Goal: Task Accomplishment & Management: Complete application form

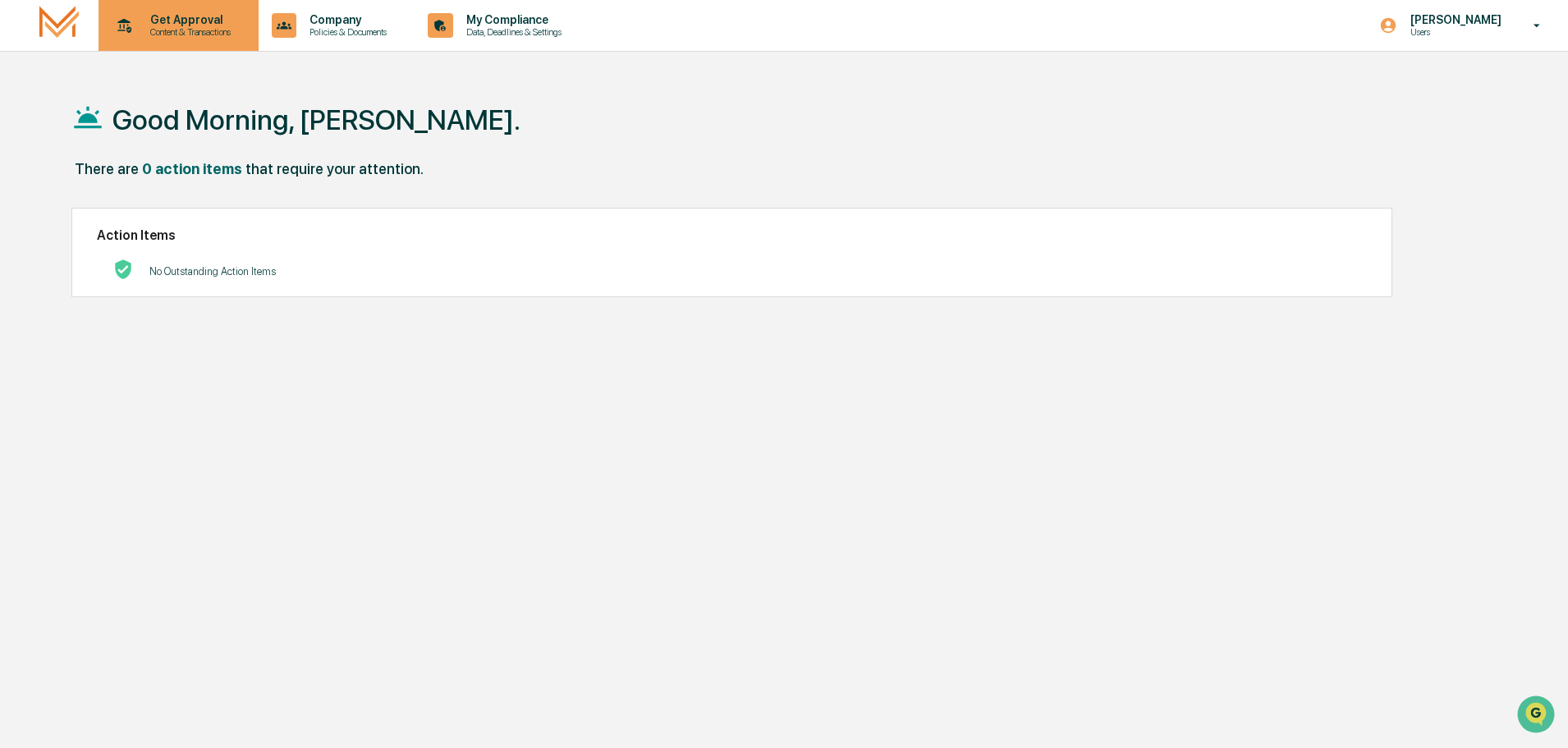
click at [199, 18] on p "Get Approval" at bounding box center [187, 19] width 102 height 13
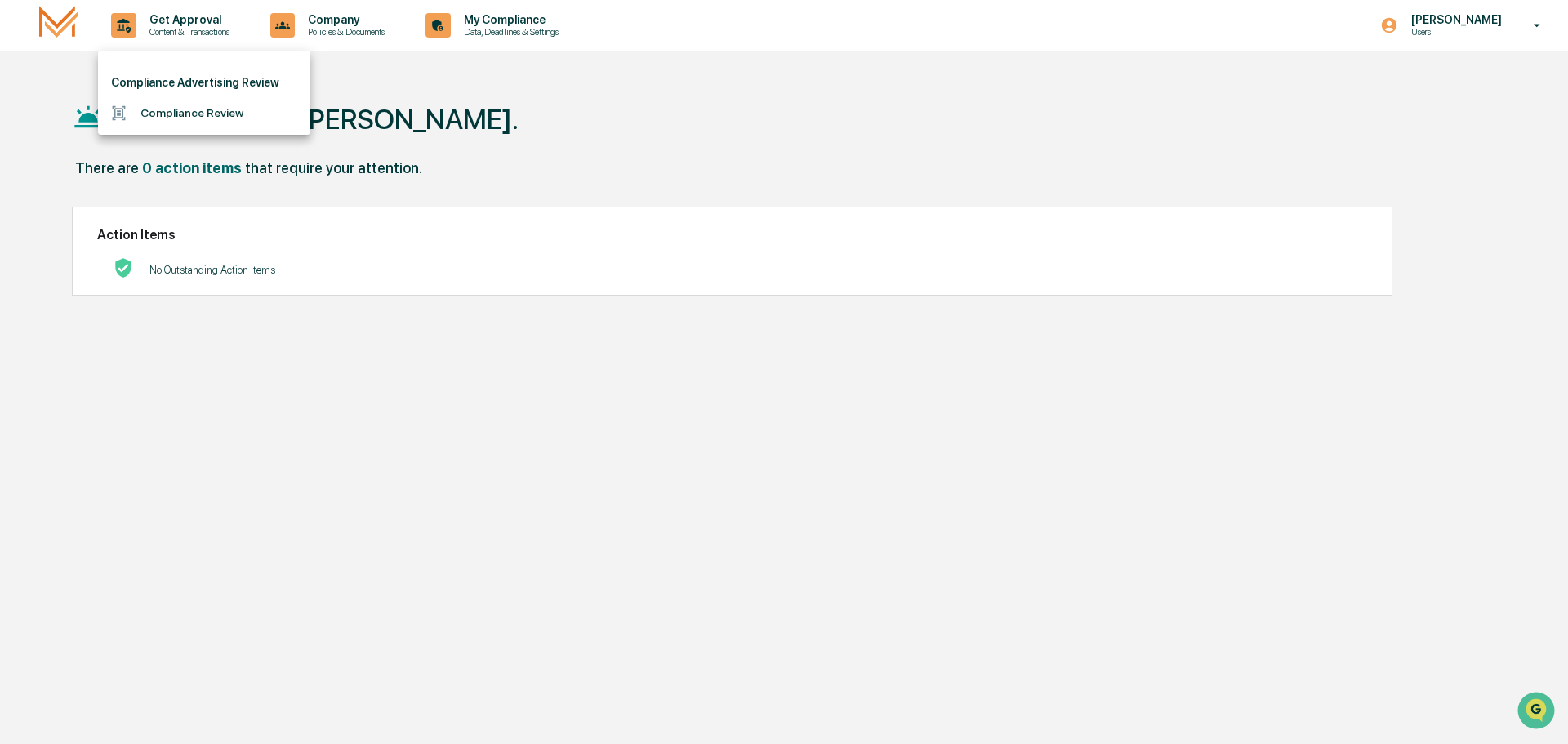
click at [188, 115] on li "Compliance Review" at bounding box center [204, 113] width 212 height 30
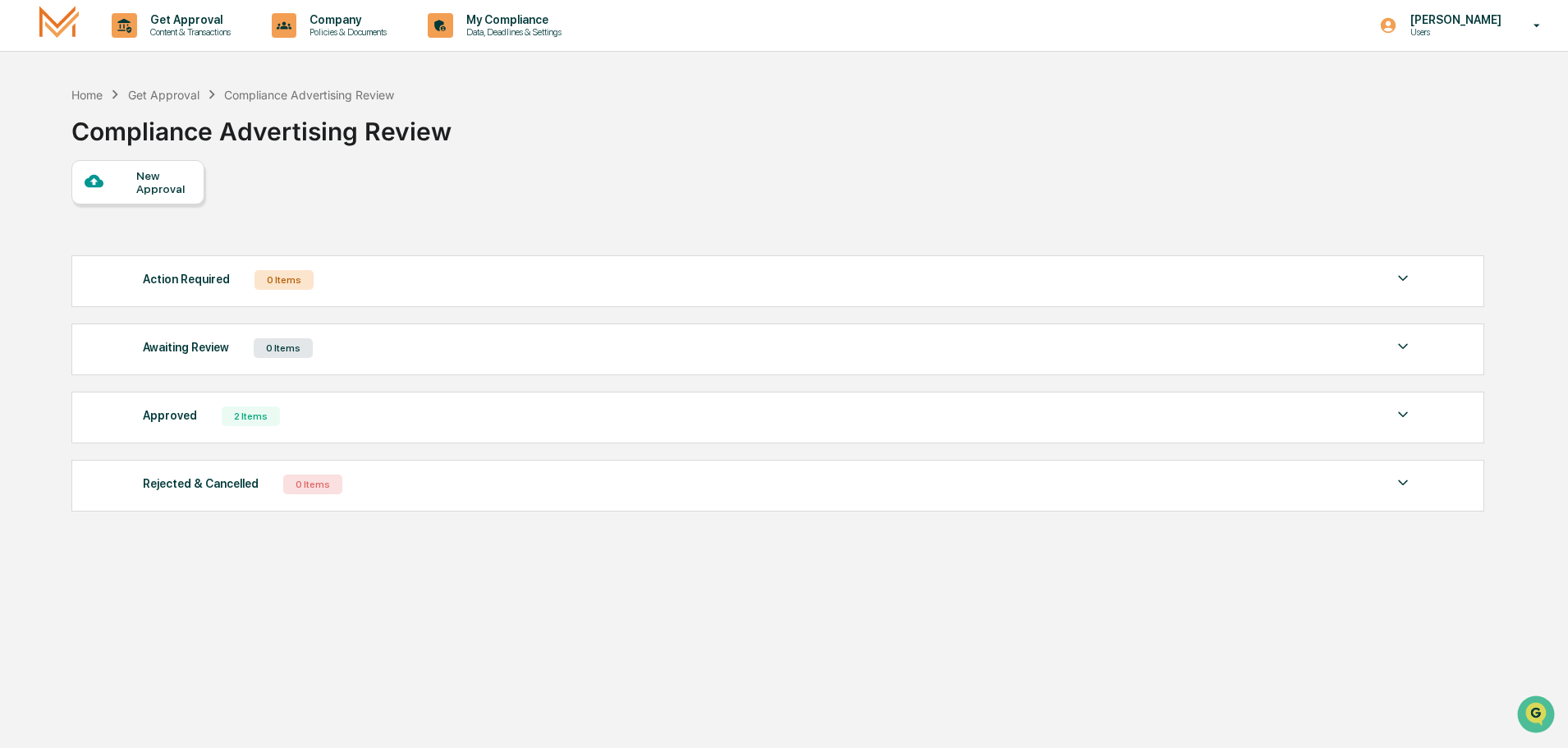
click at [139, 183] on div "New Approval" at bounding box center [163, 182] width 55 height 26
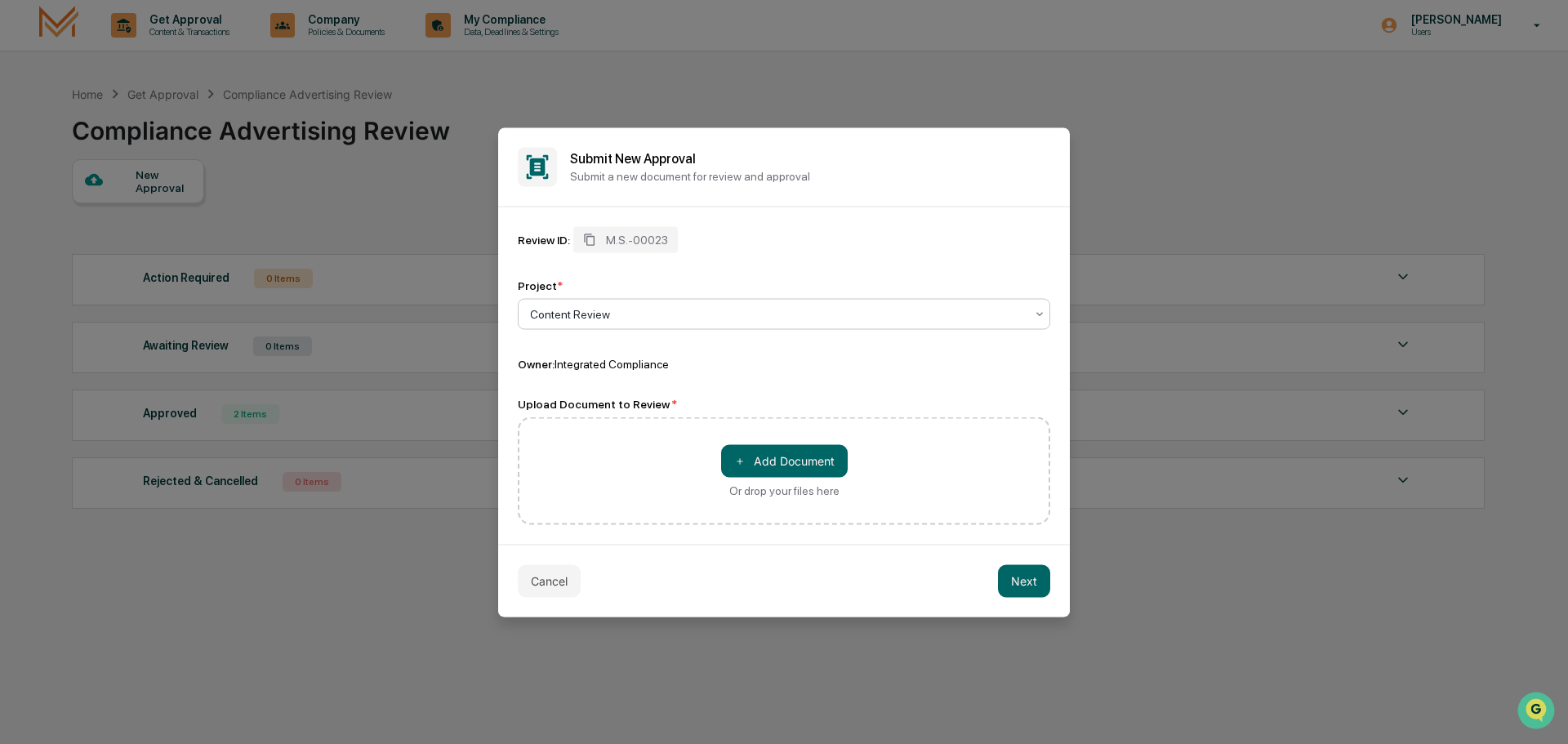
click at [625, 314] on div at bounding box center [777, 314] width 495 height 16
click at [611, 312] on div at bounding box center [777, 314] width 495 height 16
click at [1035, 316] on icon at bounding box center [1039, 313] width 13 height 13
drag, startPoint x: 625, startPoint y: 318, endPoint x: 504, endPoint y: 303, distance: 121.9
click at [504, 303] on div "Review ID: M.S.-00023 Project * Content Review Owner: Integrated Compliance Upl…" at bounding box center [784, 374] width 572 height 337
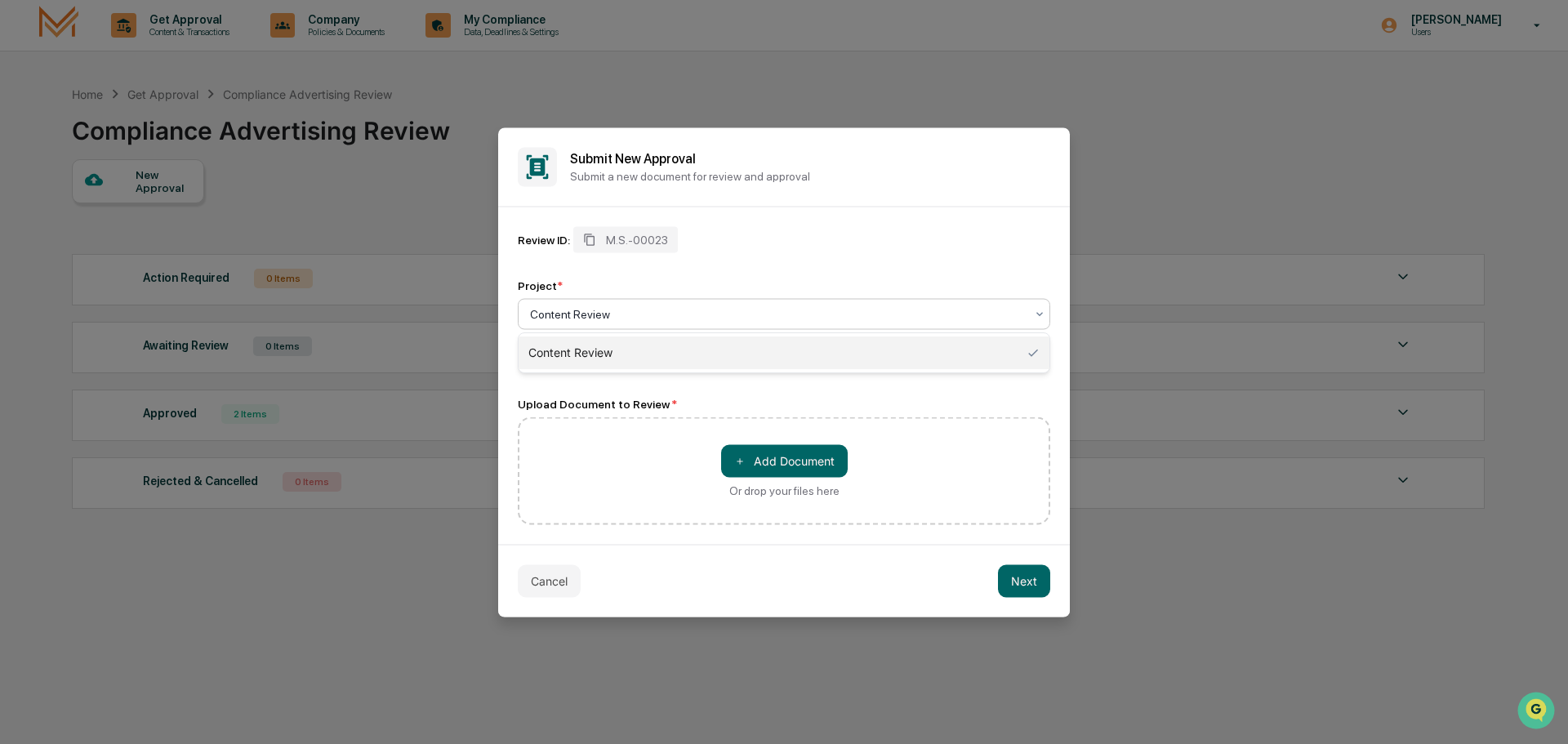
drag, startPoint x: 621, startPoint y: 314, endPoint x: 609, endPoint y: 307, distance: 13.9
click at [609, 307] on div at bounding box center [777, 314] width 495 height 16
drag, startPoint x: 532, startPoint y: 313, endPoint x: 632, endPoint y: 317, distance: 100.1
click at [632, 317] on div at bounding box center [777, 314] width 495 height 16
drag, startPoint x: 607, startPoint y: 317, endPoint x: 484, endPoint y: 309, distance: 123.3
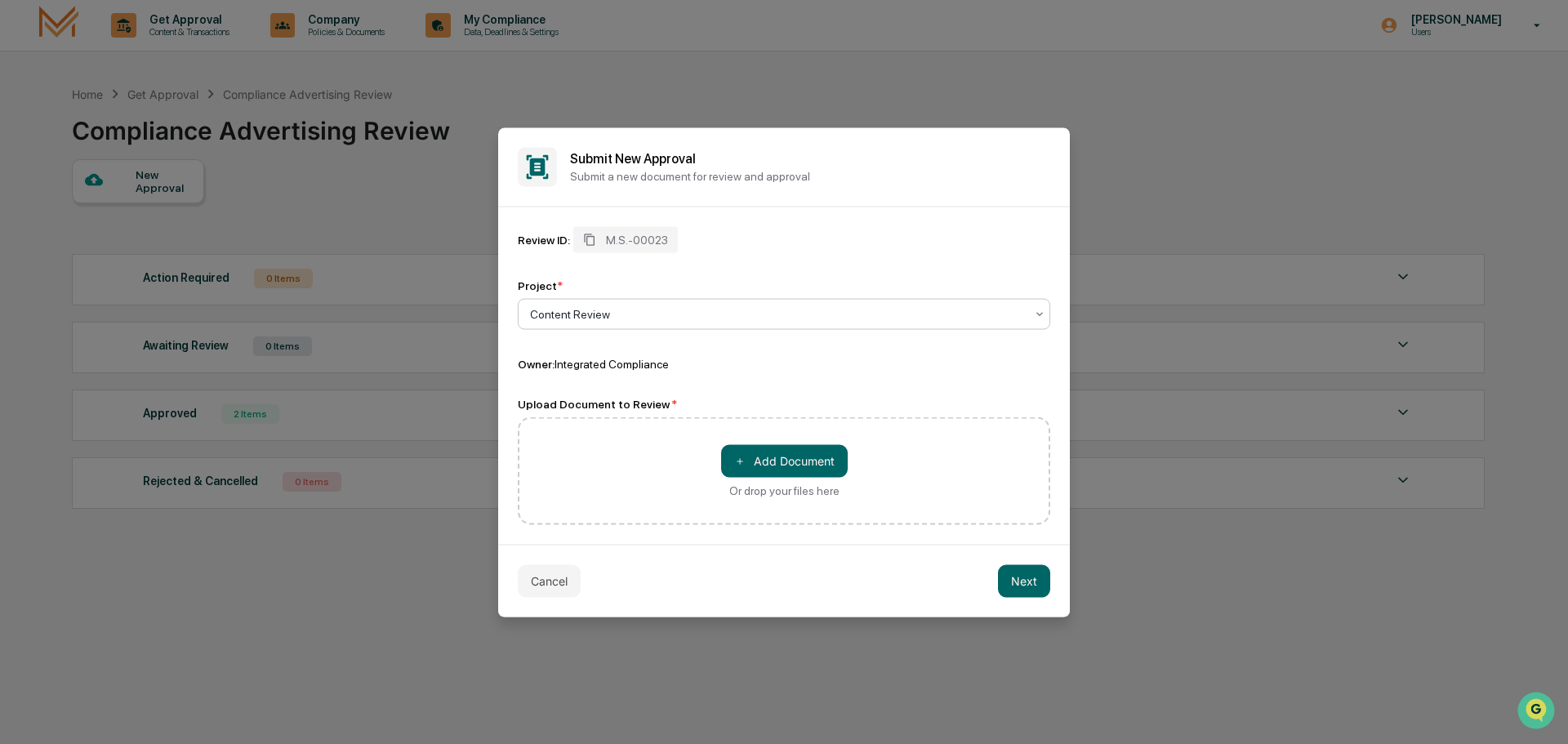
click at [484, 309] on body "Get Approval Content & Transactions Company Policies & Documents My Compliance …" at bounding box center [784, 411] width 1568 height 821
click at [607, 316] on div at bounding box center [777, 314] width 495 height 16
click at [613, 316] on div at bounding box center [777, 314] width 495 height 16
click at [604, 316] on div at bounding box center [777, 314] width 495 height 16
click at [585, 358] on div "Content Review" at bounding box center [784, 353] width 531 height 33
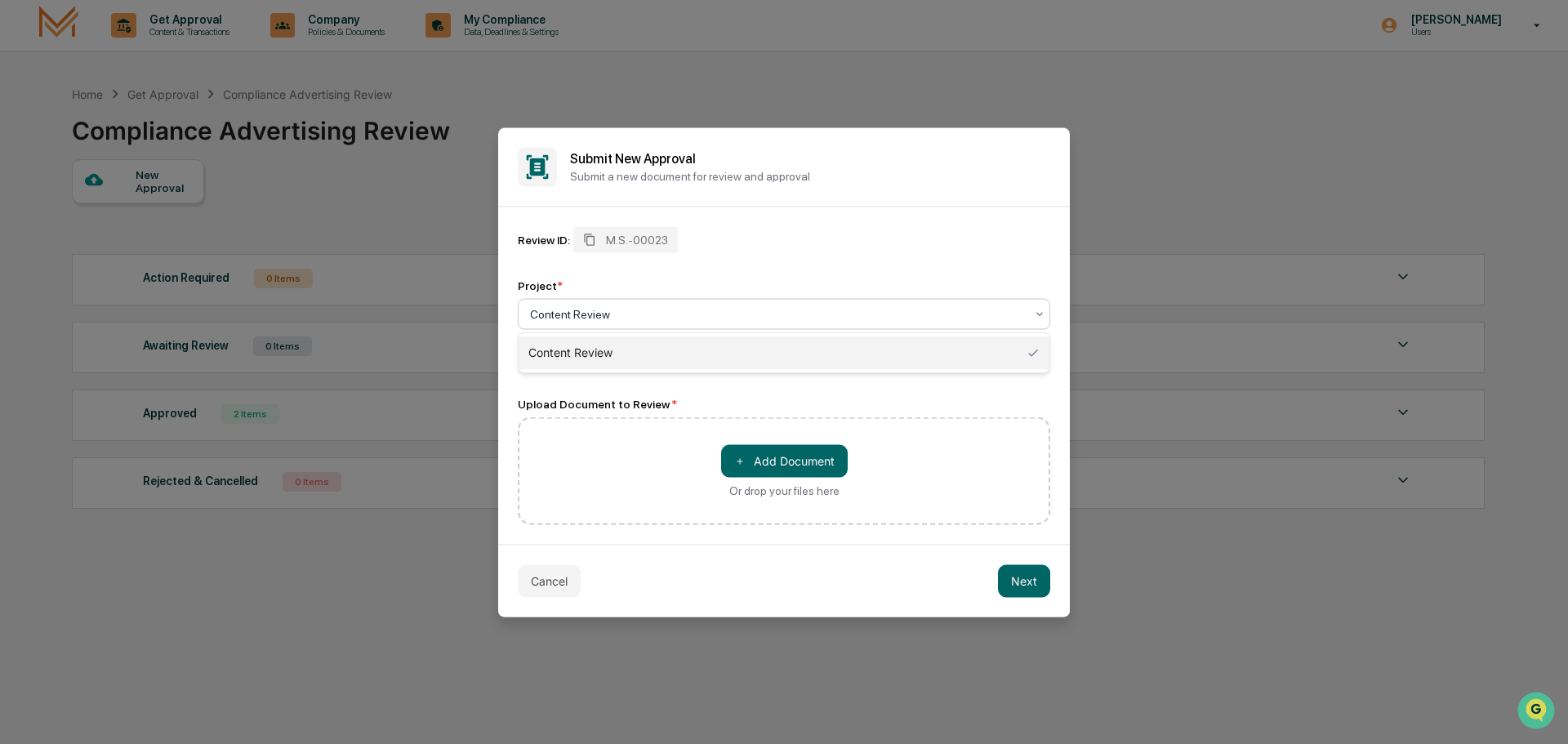
drag, startPoint x: 601, startPoint y: 315, endPoint x: 526, endPoint y: 317, distance: 75.0
click at [526, 317] on div "Content Review" at bounding box center [777, 314] width 511 height 23
click at [621, 311] on div at bounding box center [777, 314] width 495 height 16
type input "****"
drag, startPoint x: 785, startPoint y: 320, endPoint x: 615, endPoint y: 314, distance: 170.1
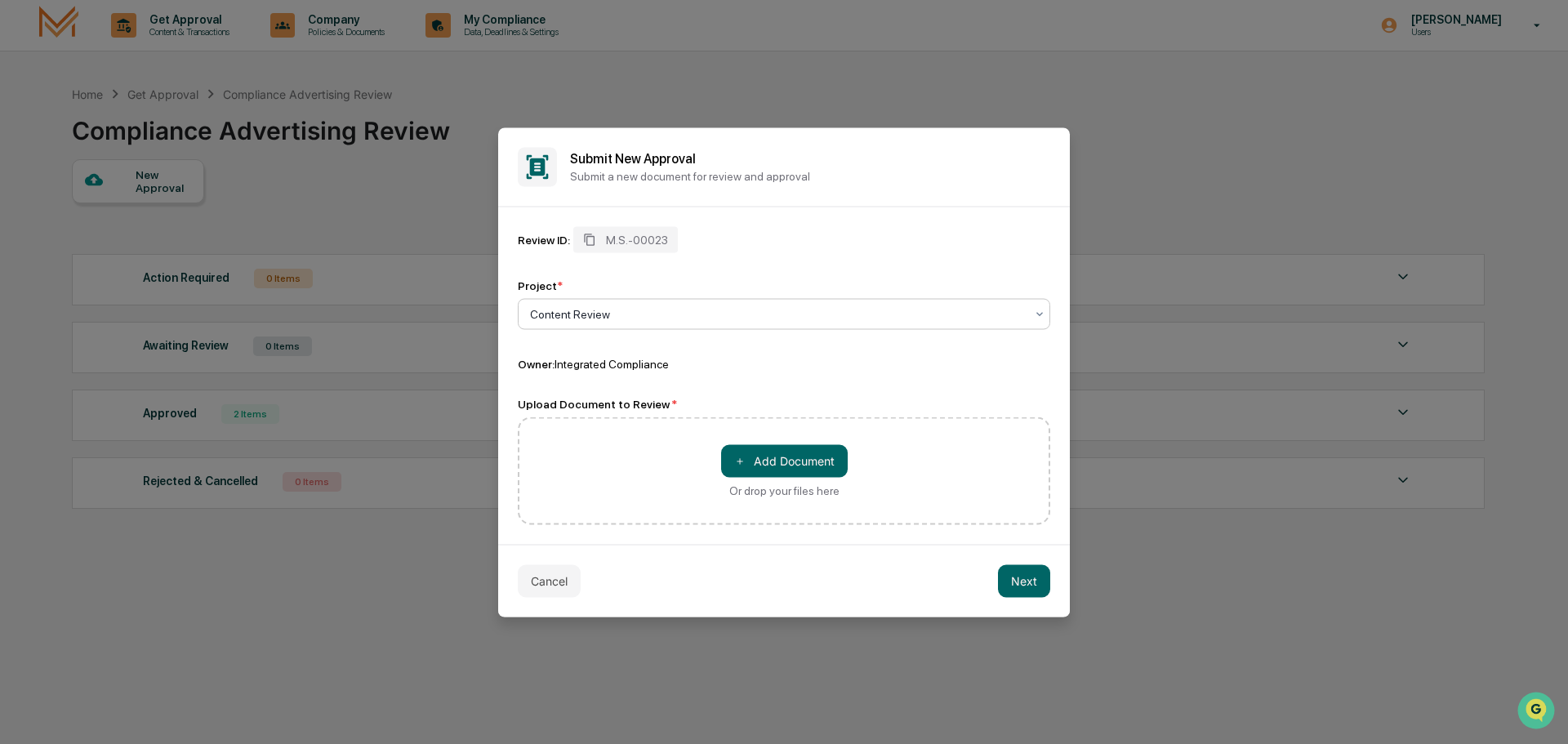
click at [615, 314] on div at bounding box center [777, 314] width 495 height 16
type input "**********"
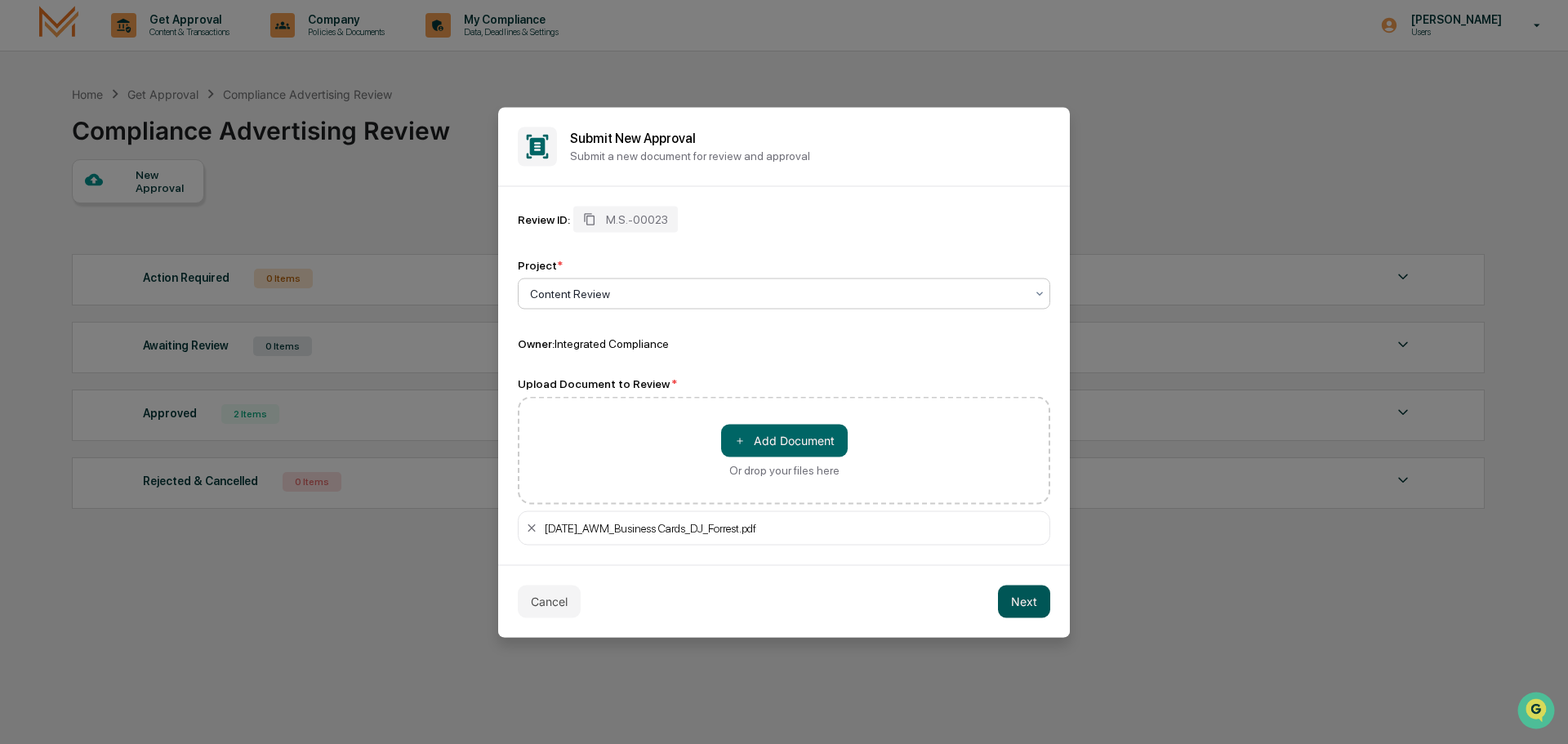
click at [1033, 602] on button "Next" at bounding box center [1024, 601] width 52 height 33
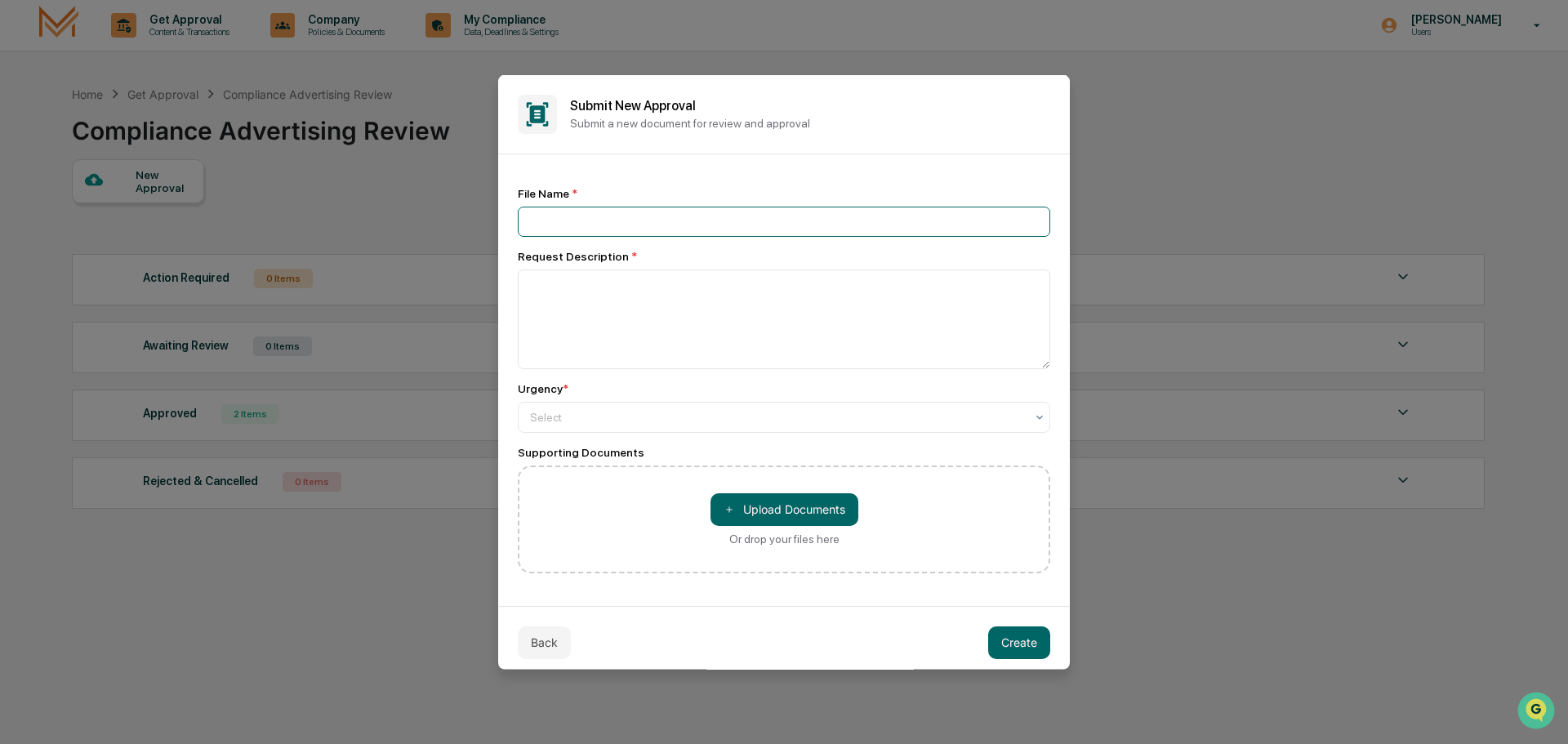
paste input "**********"
type input "**********"
click at [567, 301] on textarea at bounding box center [784, 318] width 533 height 100
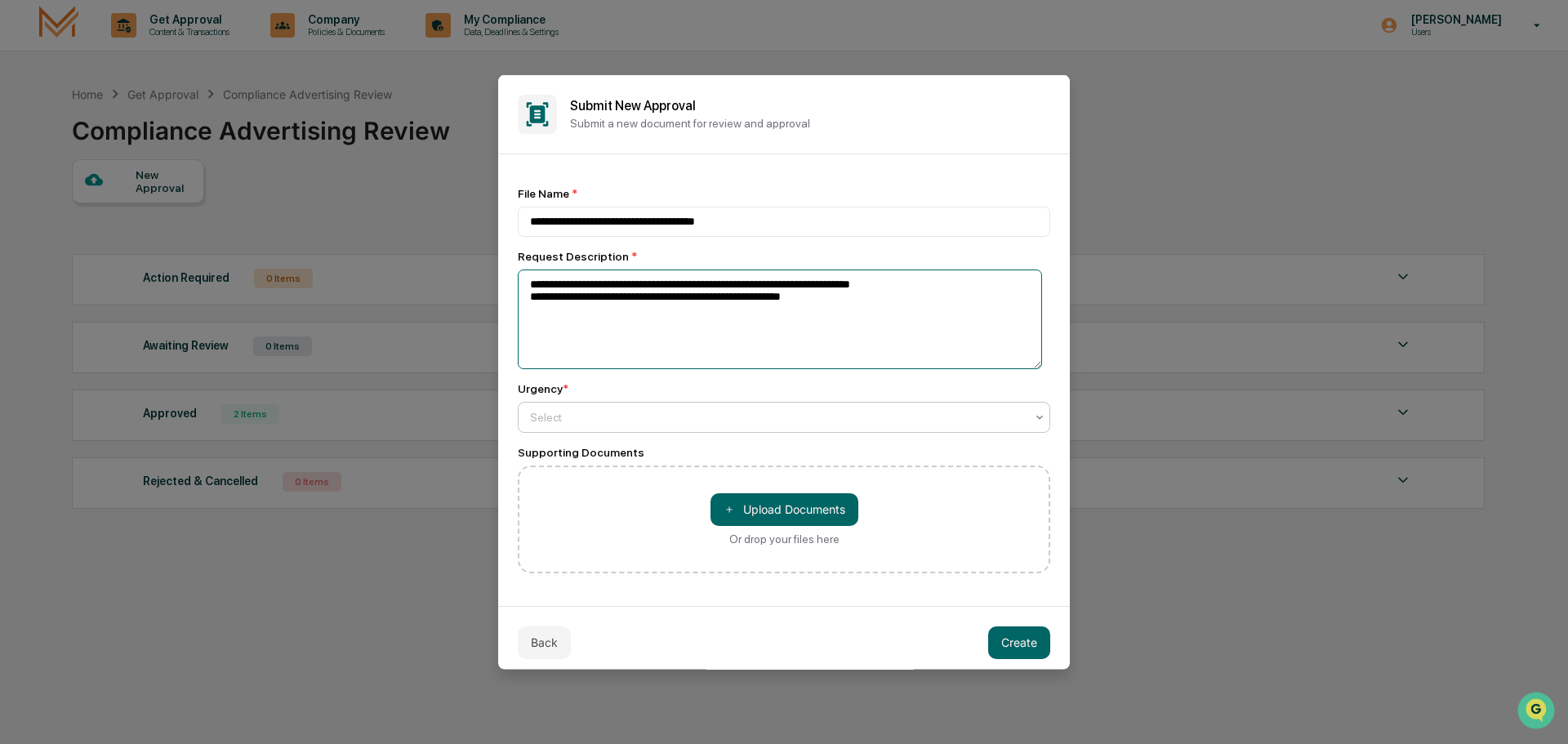
type textarea "**********"
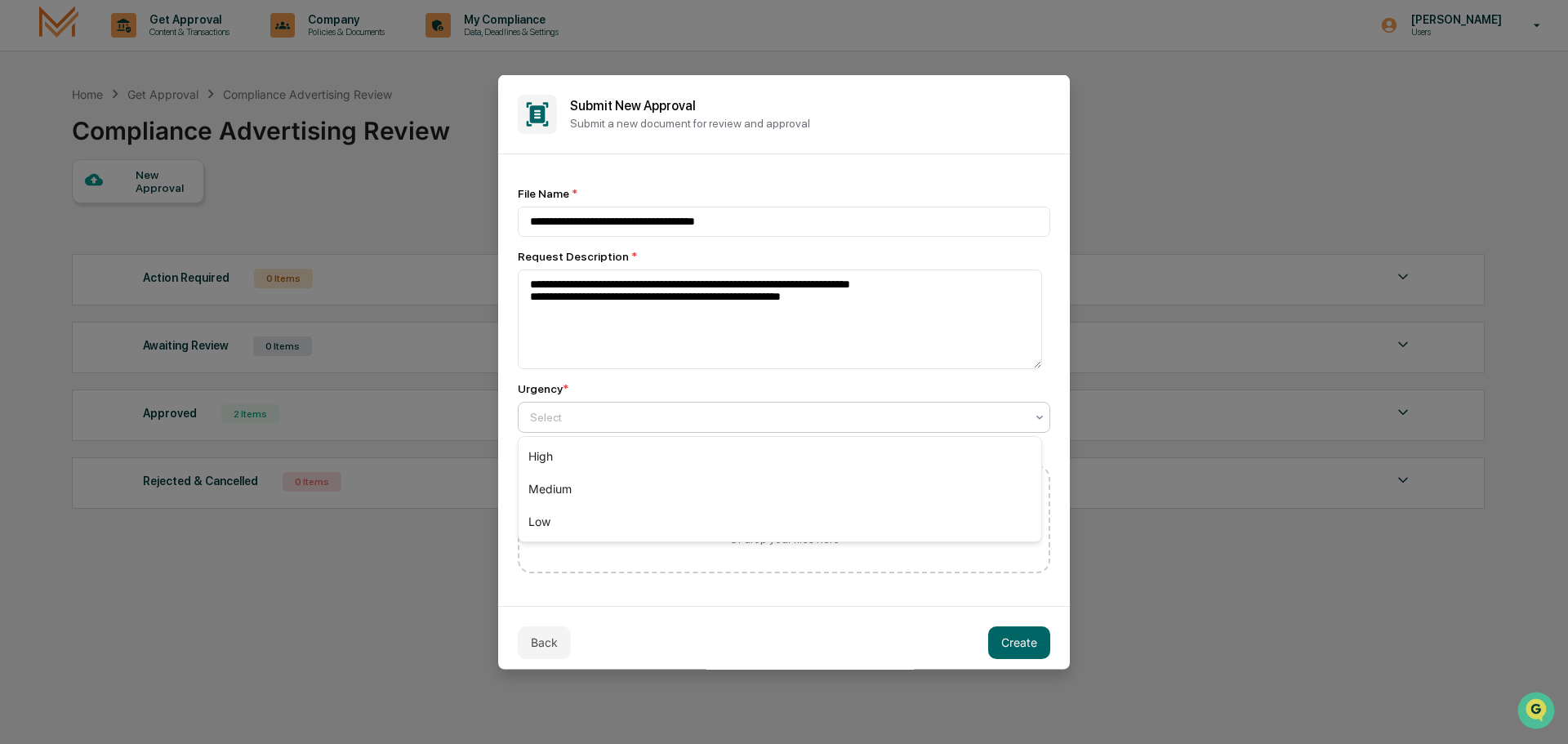
click at [956, 421] on div at bounding box center [777, 416] width 495 height 16
click at [935, 499] on div "Medium" at bounding box center [780, 489] width 522 height 33
click at [995, 640] on button "Create" at bounding box center [1019, 642] width 62 height 33
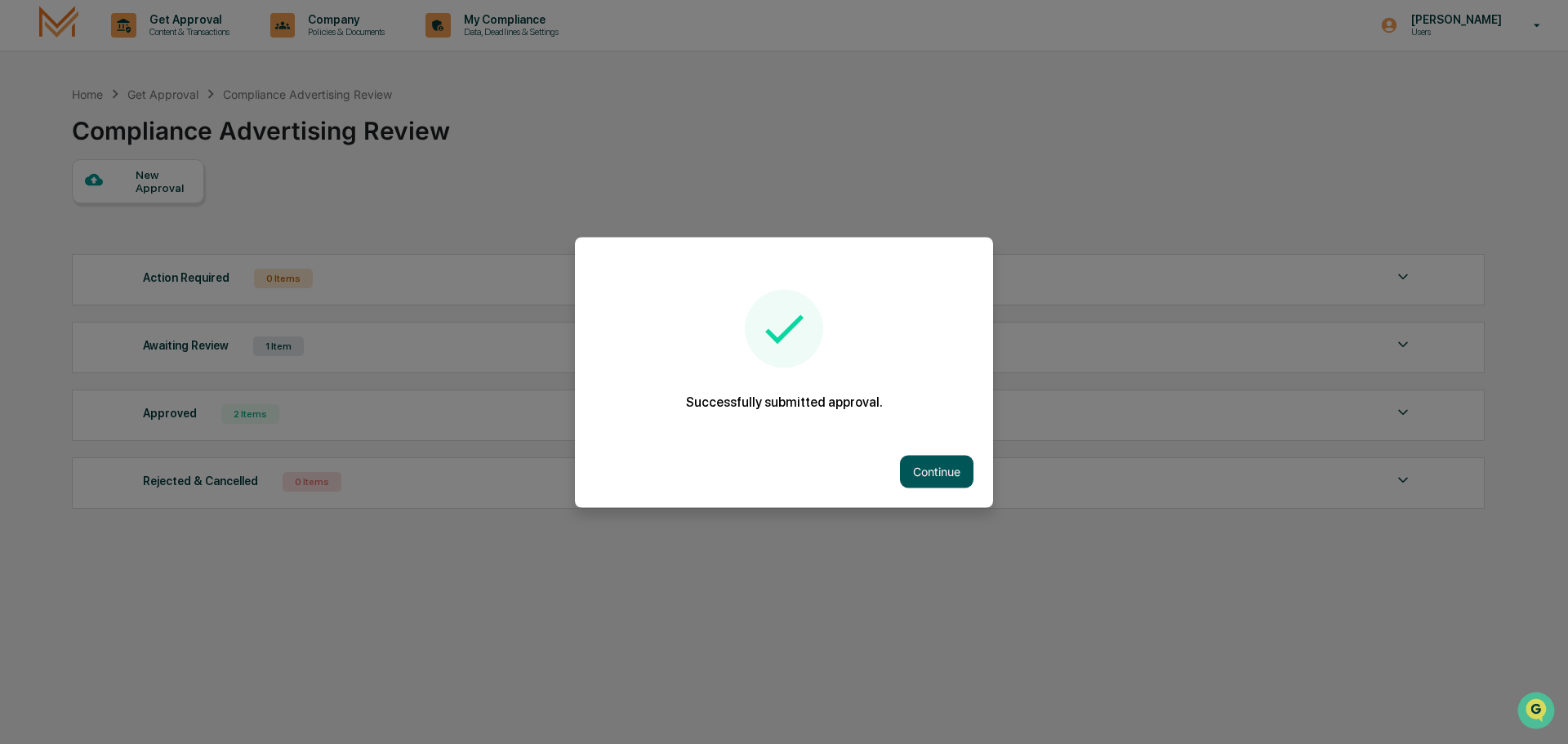
click at [935, 468] on button "Continue" at bounding box center [936, 471] width 74 height 33
